Goal: Information Seeking & Learning: Learn about a topic

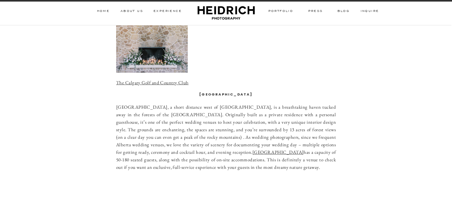
scroll to position [656, 0]
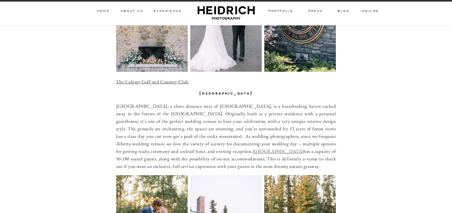
click at [252, 148] on link "Azuridge Estate Hotel" at bounding box center [277, 151] width 51 height 6
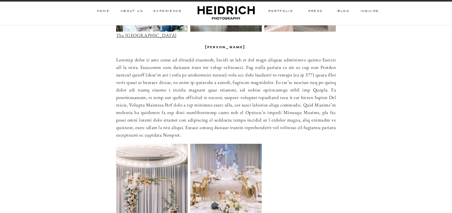
scroll to position [2023, 0]
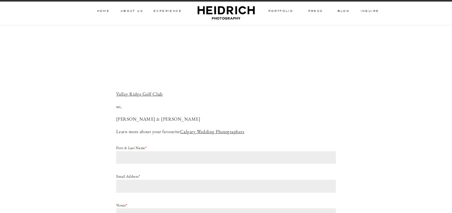
scroll to position [4422, 0]
